Goal: Navigation & Orientation: Find specific page/section

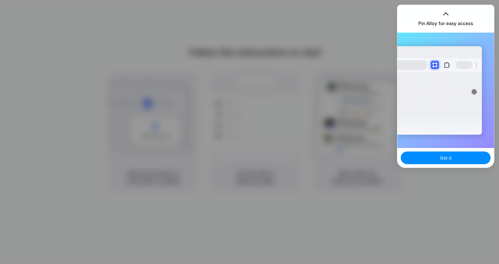
drag, startPoint x: 438, startPoint y: 164, endPoint x: 438, endPoint y: 16, distance: 148.8
click at [437, 16] on div "Pin Alloy for easy access Extensions Alloy · AI Prototyping for... Got it" at bounding box center [445, 87] width 97 height 164
click at [443, 21] on h3 "Pin Alloy for easy access" at bounding box center [445, 23] width 55 height 7
click at [452, 164] on button "Got it" at bounding box center [446, 158] width 90 height 13
